Goal: Task Accomplishment & Management: Manage account settings

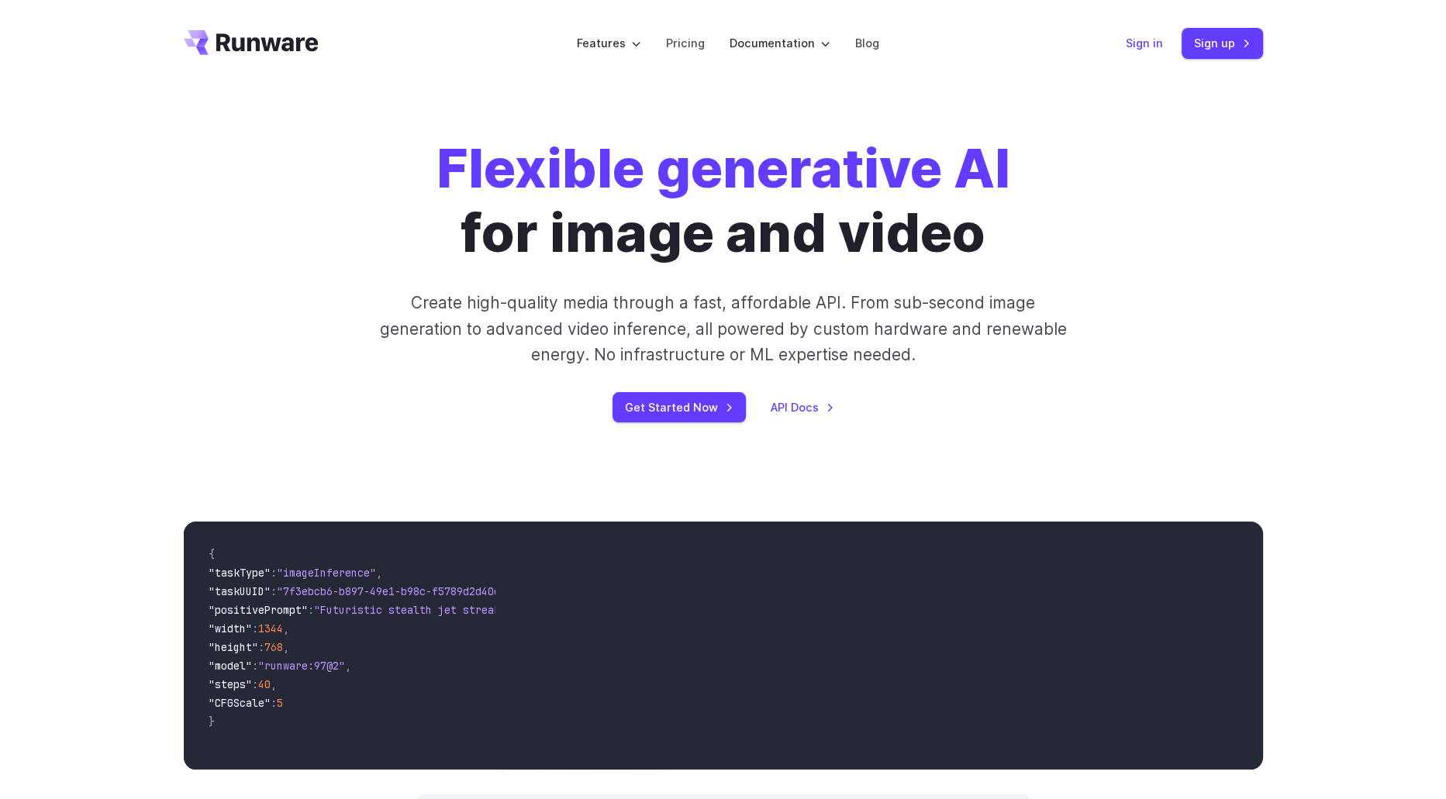
click at [1137, 40] on link "Sign in" at bounding box center [1143, 43] width 37 height 18
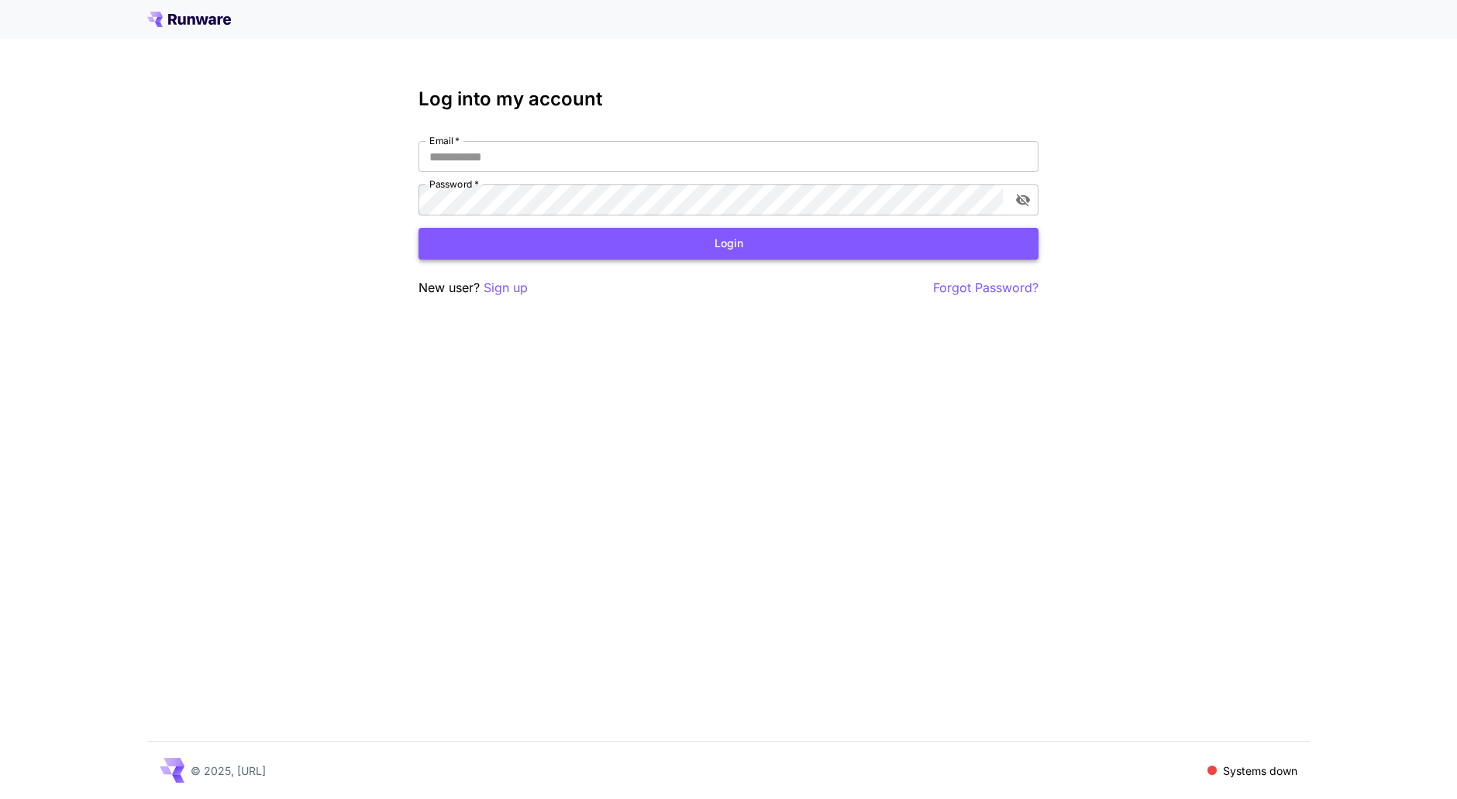
type input "**********"
click at [725, 245] on button "Login" at bounding box center [729, 244] width 620 height 32
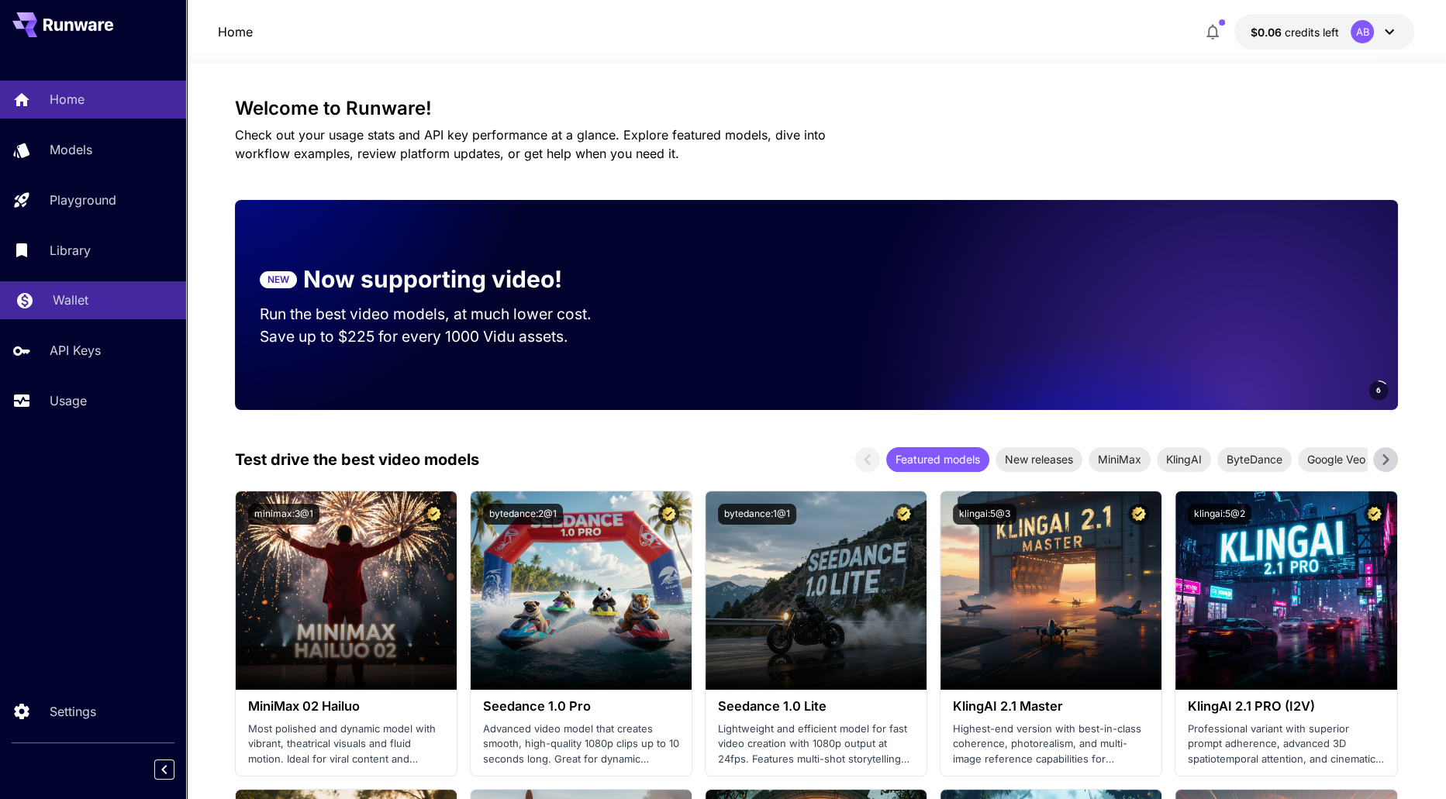
click at [77, 298] on p "Wallet" at bounding box center [71, 300] width 36 height 19
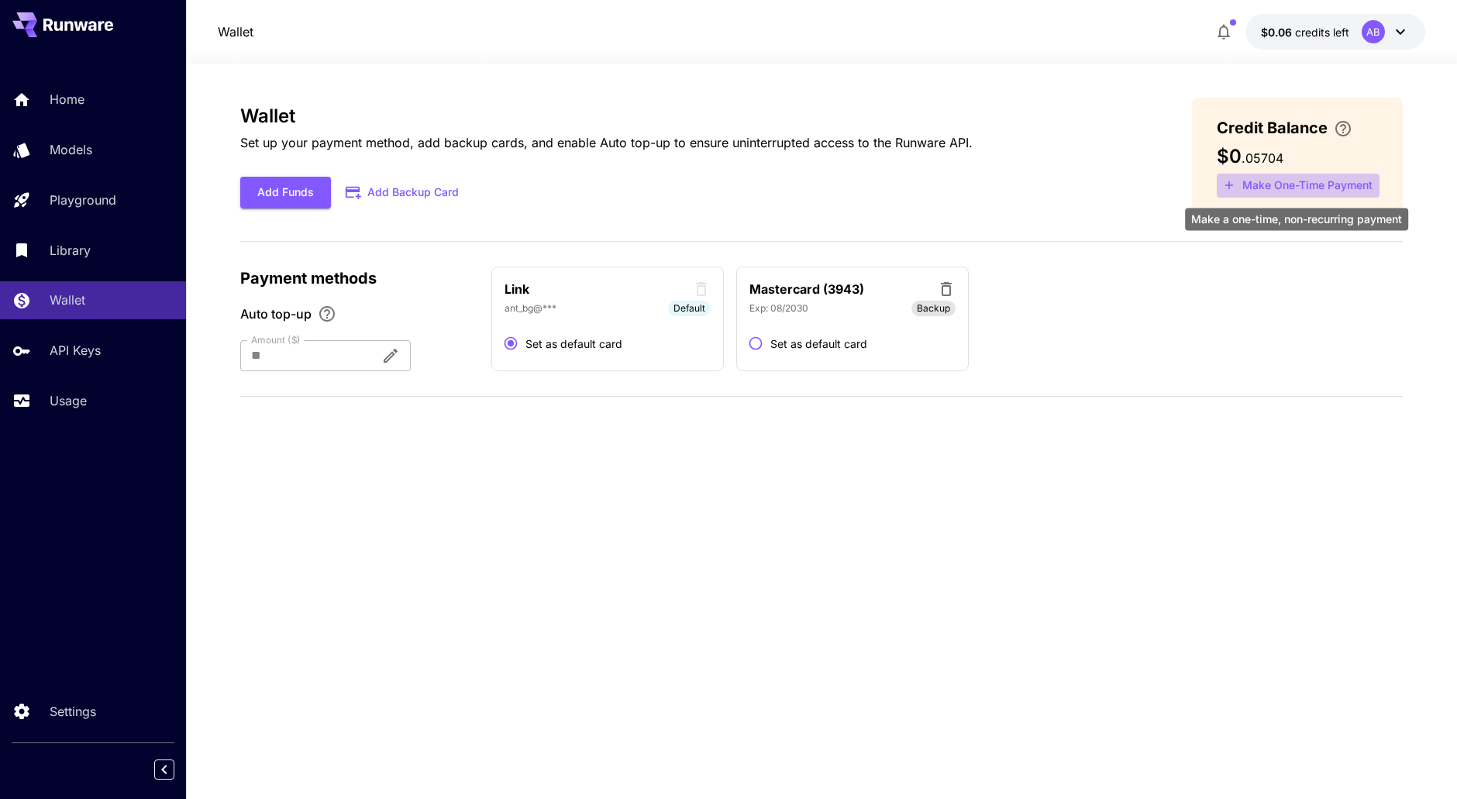
click at [1276, 185] on button "Make One-Time Payment" at bounding box center [1298, 186] width 163 height 24
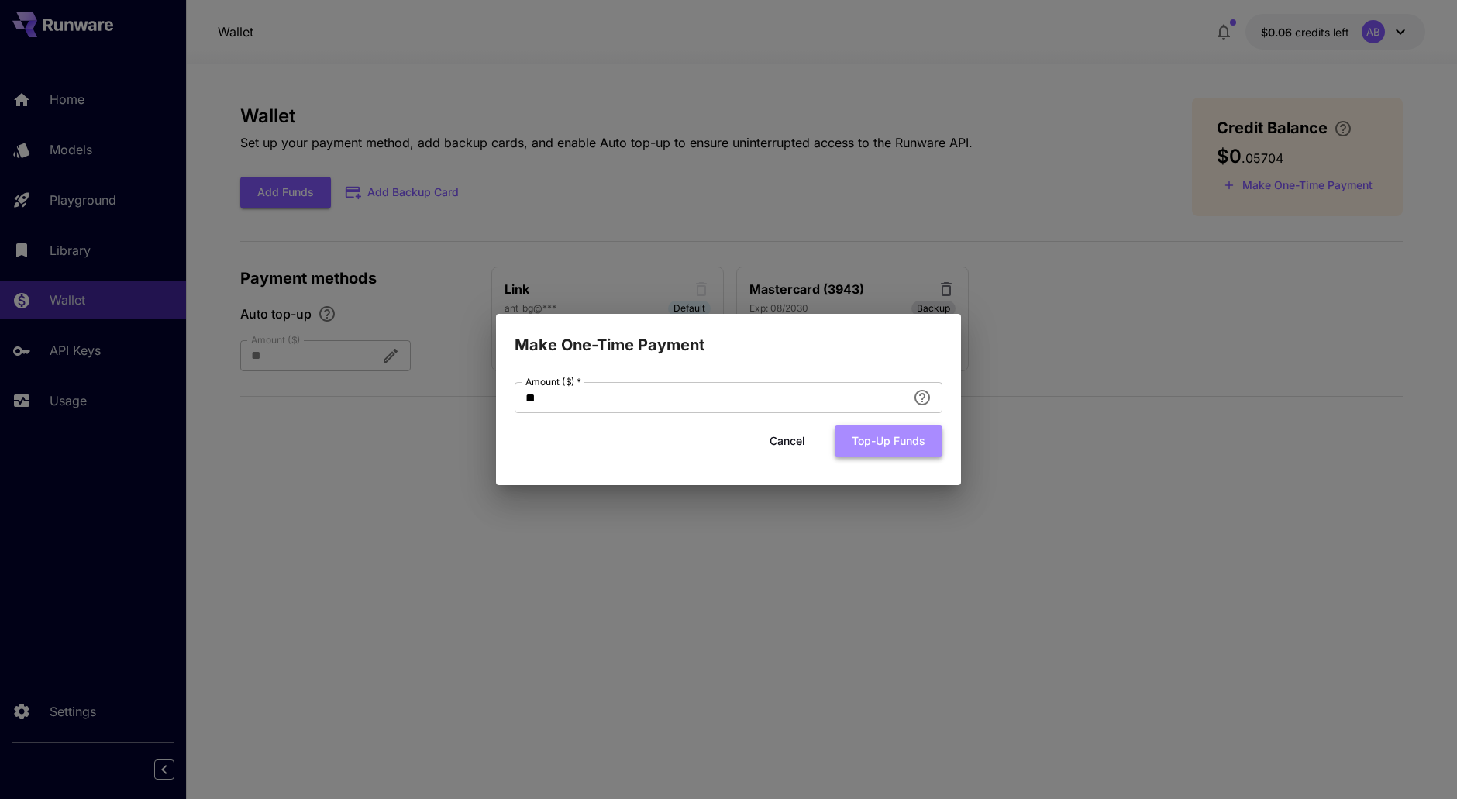
click at [883, 440] on button "Top-up funds" at bounding box center [889, 442] width 108 height 32
